Goal: Task Accomplishment & Management: Manage account settings

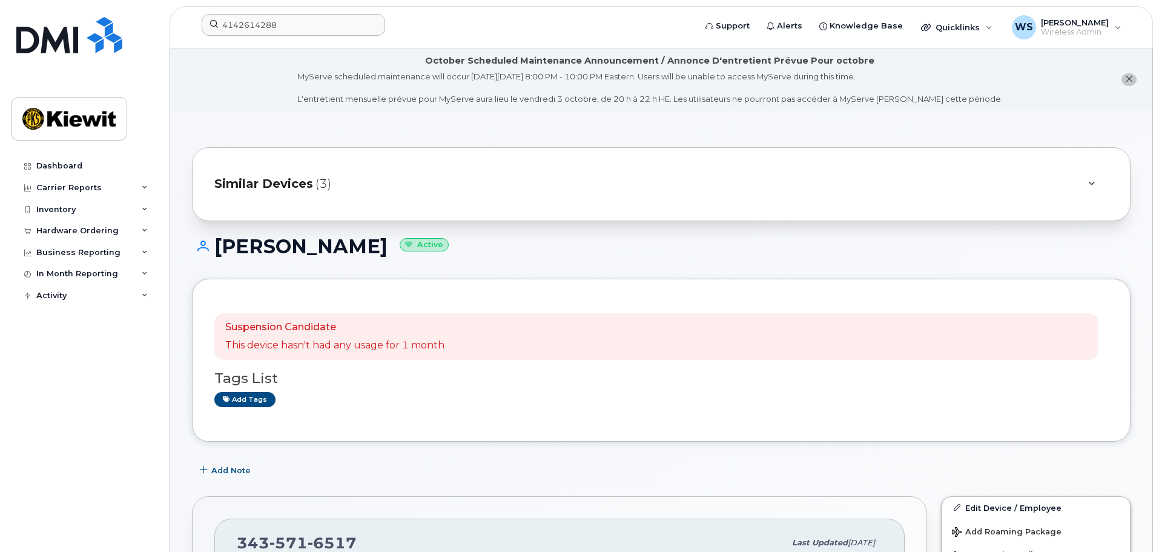
scroll to position [303, 0]
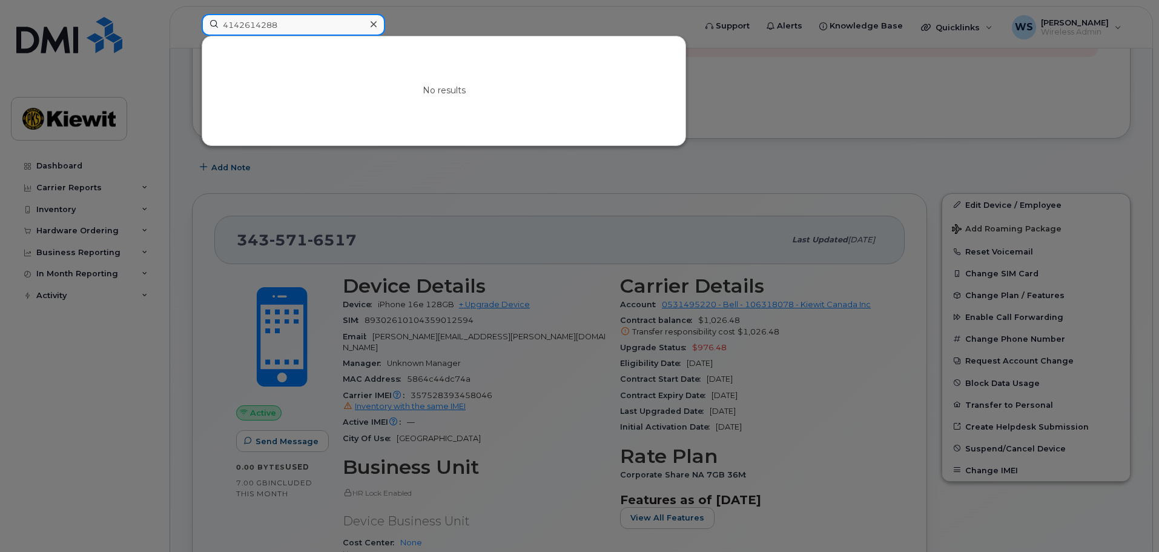
click at [243, 22] on input "4142614288" at bounding box center [294, 25] width 184 height 22
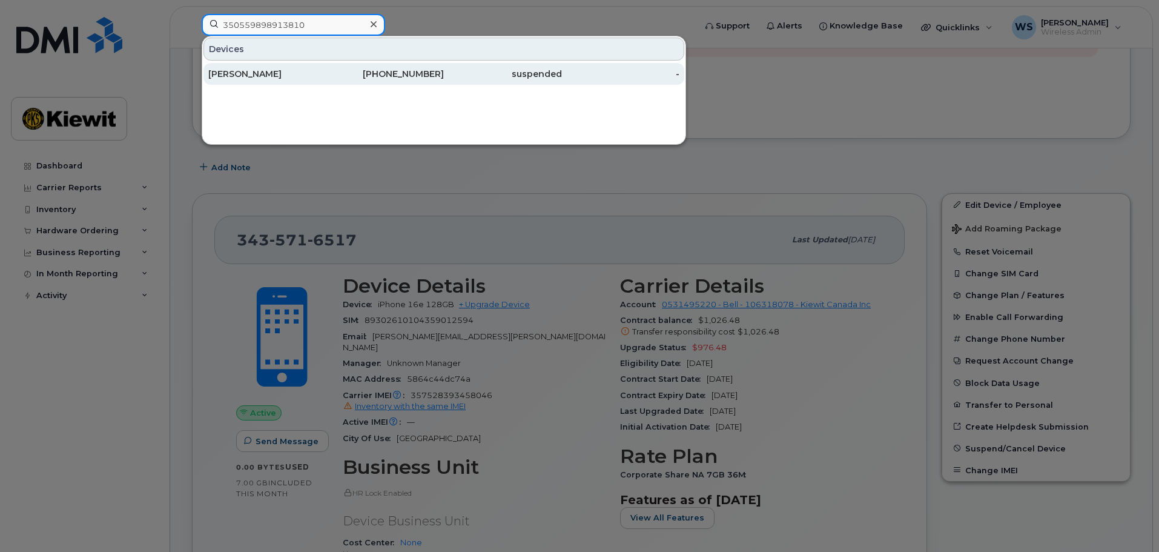
type input "350559898913810"
click at [248, 75] on div "[PERSON_NAME]" at bounding box center [267, 74] width 118 height 12
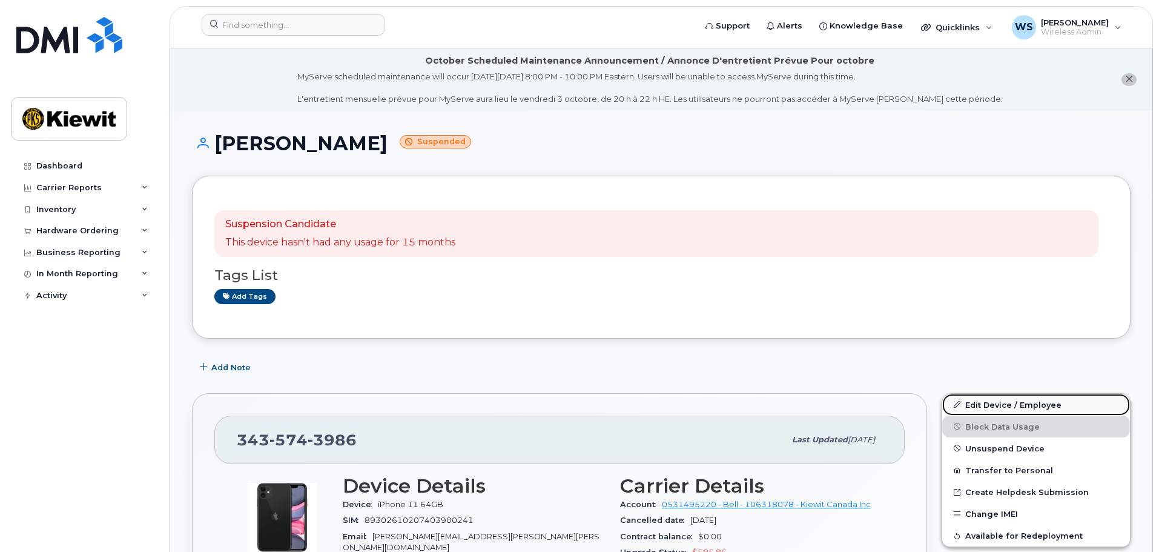
click at [1009, 403] on link "Edit Device / Employee" at bounding box center [1037, 405] width 188 height 22
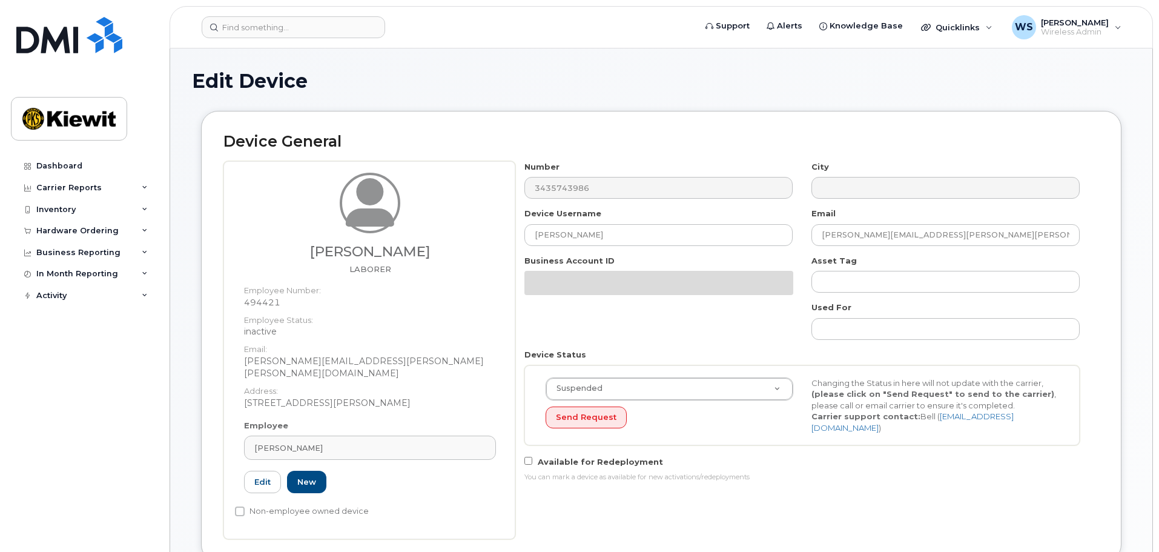
select select "14059"
click at [639, 239] on input "[PERSON_NAME]" at bounding box center [659, 235] width 268 height 22
click at [656, 225] on input "[PERSON_NAME]" at bounding box center [659, 235] width 268 height 22
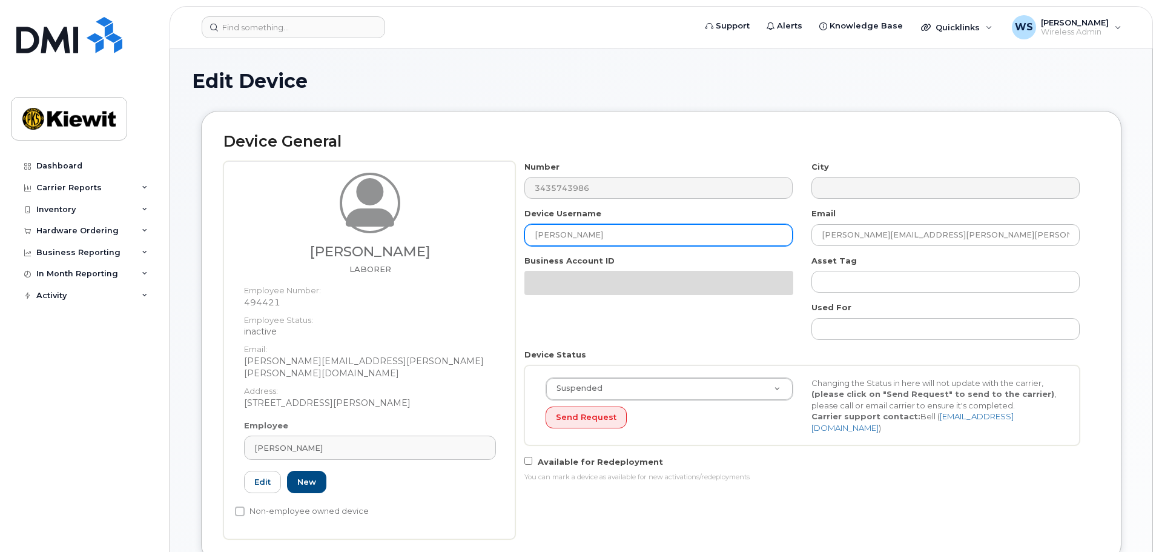
click at [656, 225] on input "[PERSON_NAME]" at bounding box center [659, 235] width 268 height 22
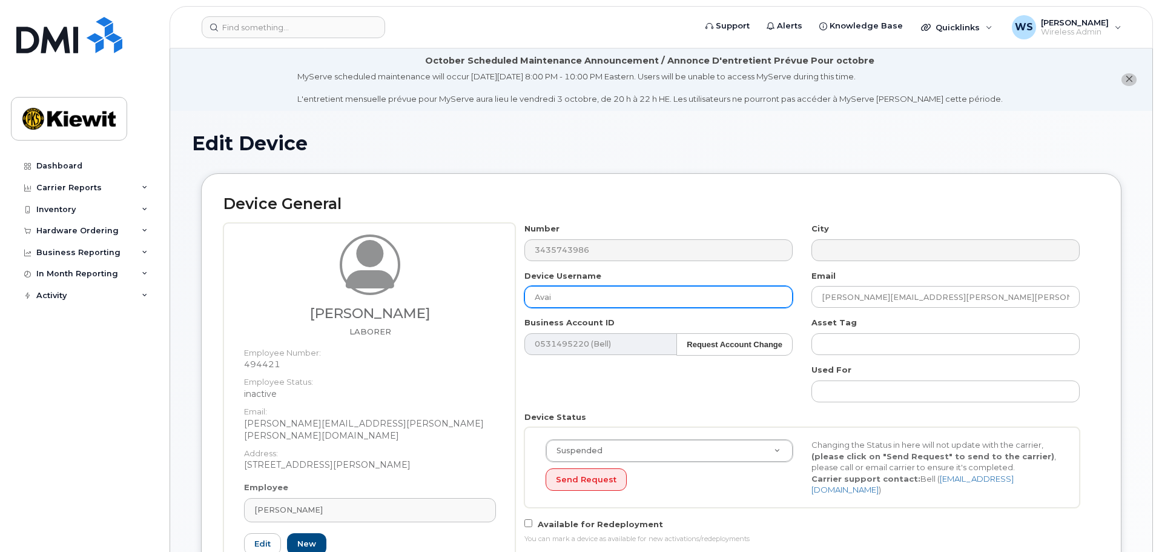
type input "Available - Suspended."
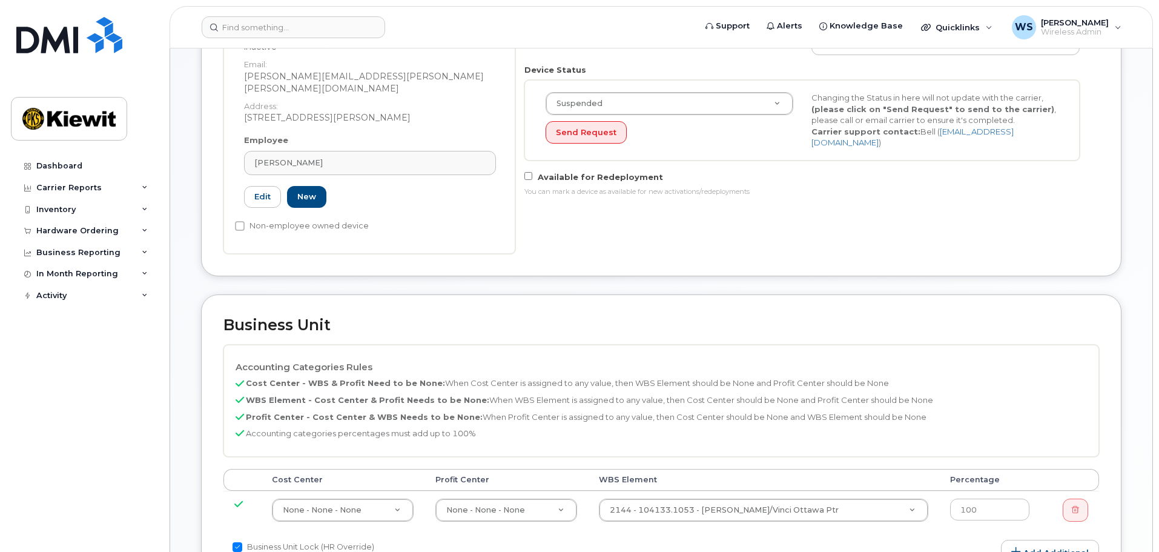
scroll to position [166, 0]
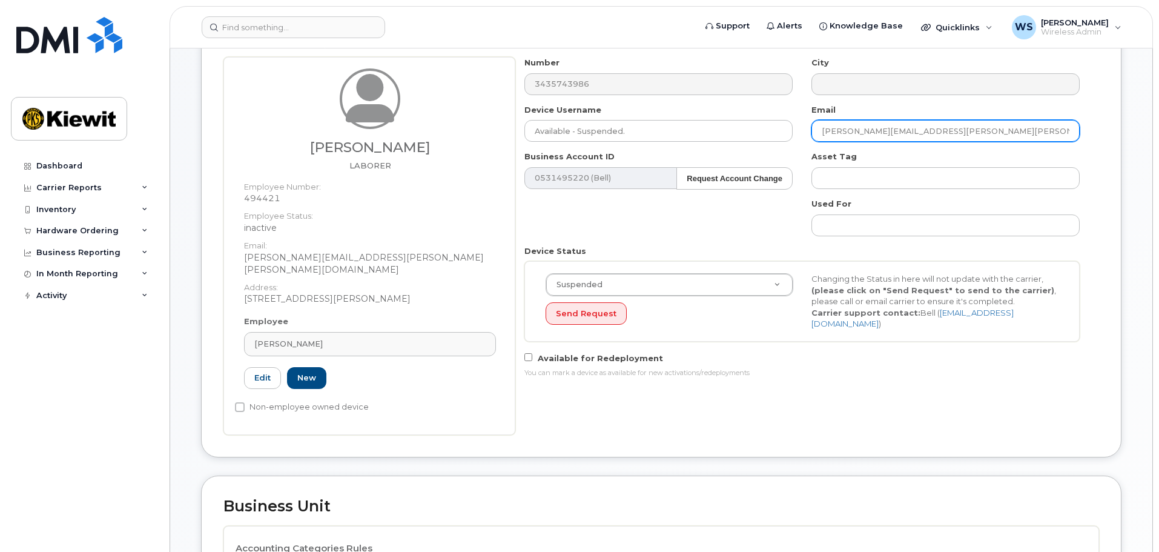
click at [977, 131] on input "[PERSON_NAME][EMAIL_ADDRESS][PERSON_NAME][PERSON_NAME][DOMAIN_NAME]" at bounding box center [946, 131] width 268 height 22
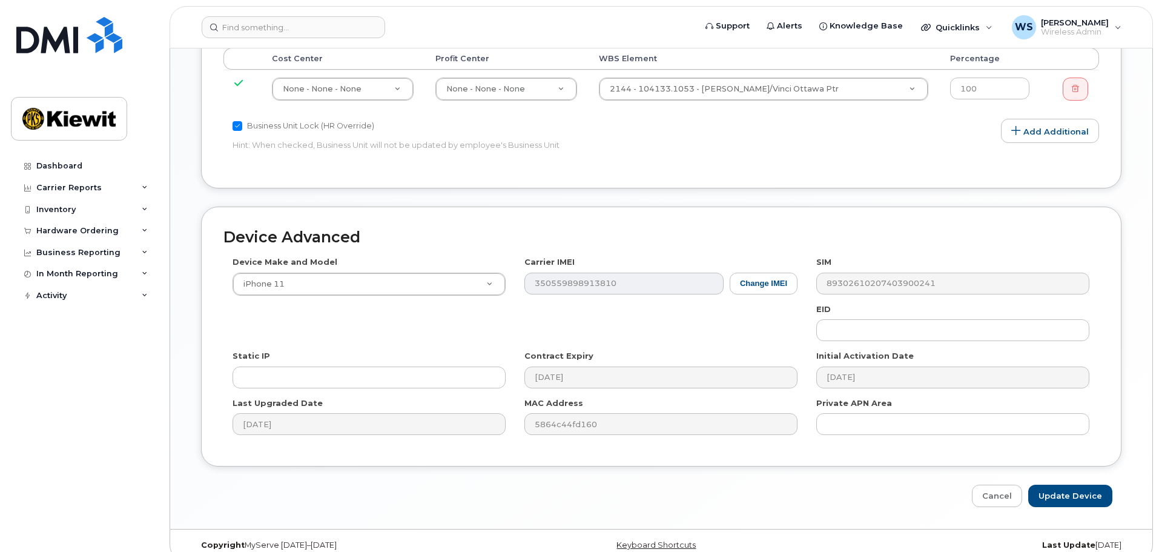
scroll to position [772, 0]
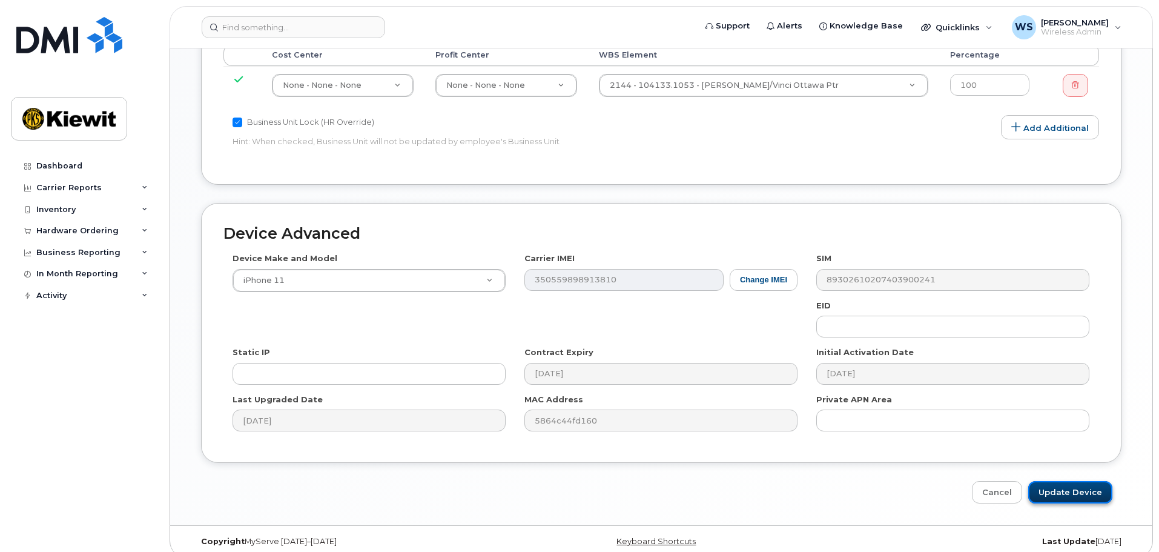
click at [1067, 488] on input "Update Device" at bounding box center [1071, 492] width 84 height 22
type input "Saving..."
